Goal: Information Seeking & Learning: Learn about a topic

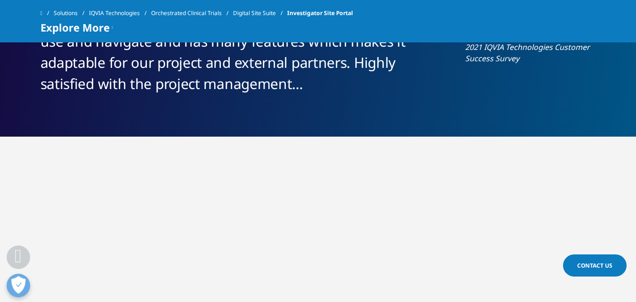
scroll to position [1790, 0]
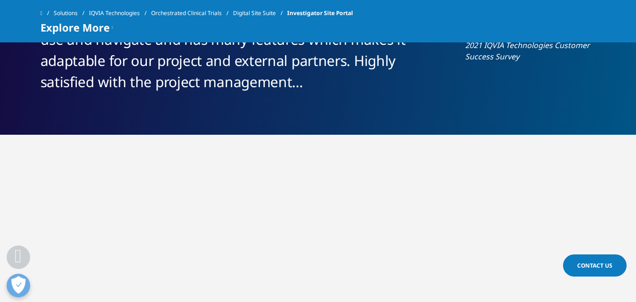
click at [42, 11] on span at bounding box center [42, 13] width 2 height 7
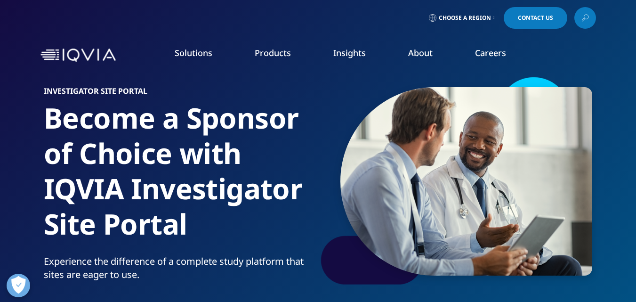
click at [537, 178] on link "Clinical Trials" at bounding box center [569, 183] width 125 height 10
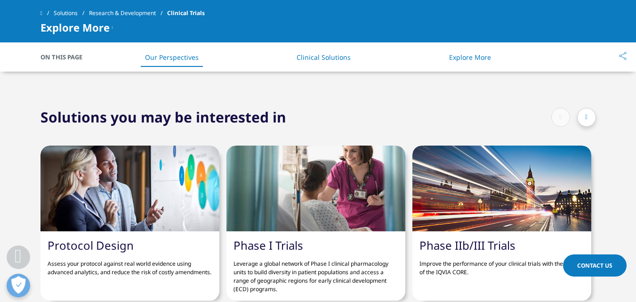
scroll to position [1884, 0]
